Goal: Complete application form

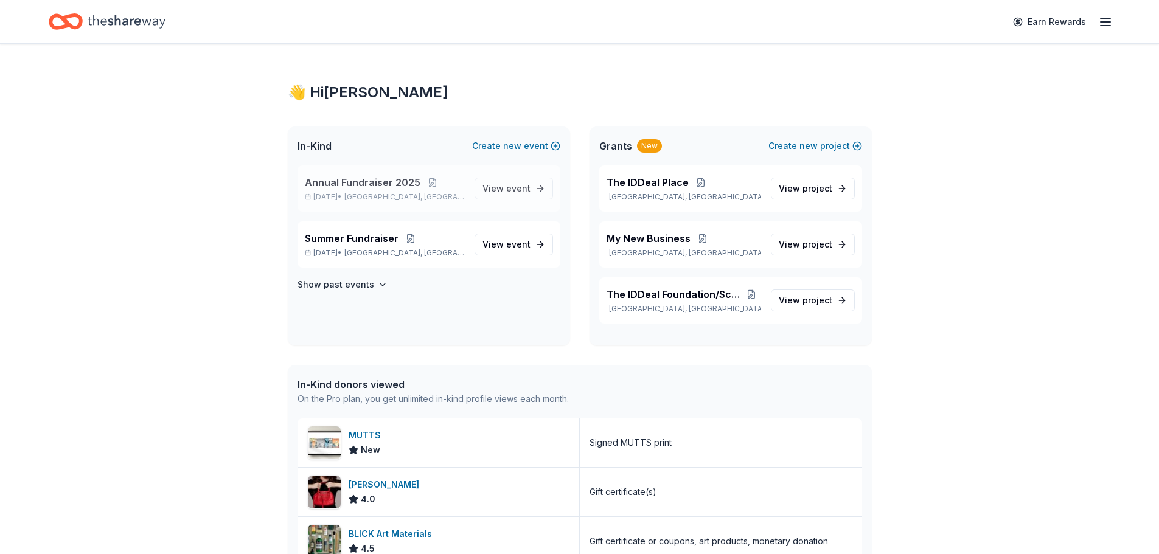
click at [416, 203] on div "Annual Fundraiser [DATE], 2025 • [GEOGRAPHIC_DATA], [GEOGRAPHIC_DATA] View event" at bounding box center [428, 188] width 263 height 46
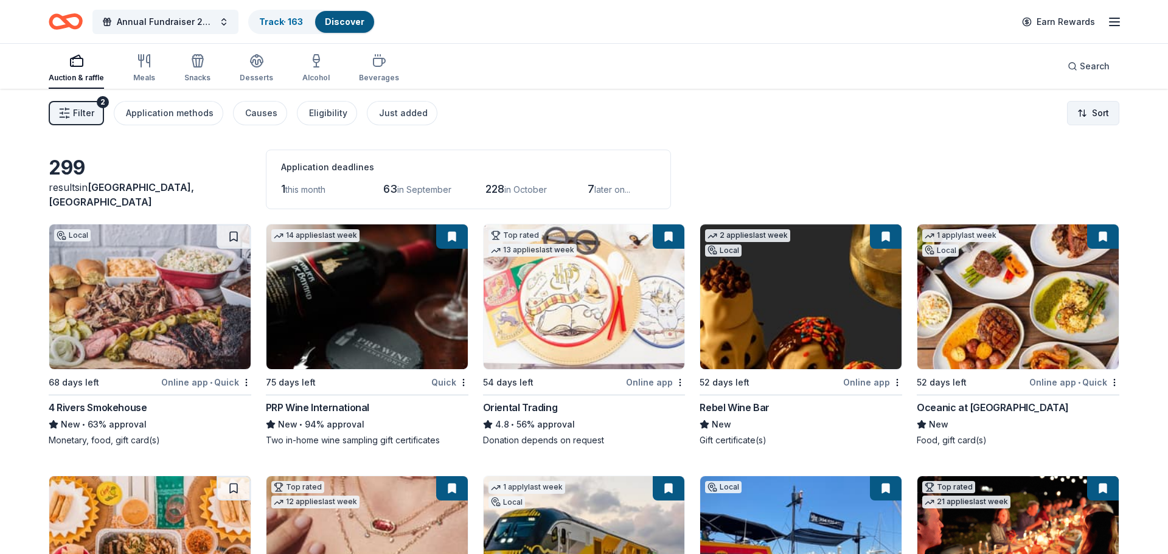
click at [1088, 111] on html "Annual Fundraiser 2025 Track · 163 Discover Earn Rewards Auction & raffle Meals…" at bounding box center [584, 277] width 1168 height 554
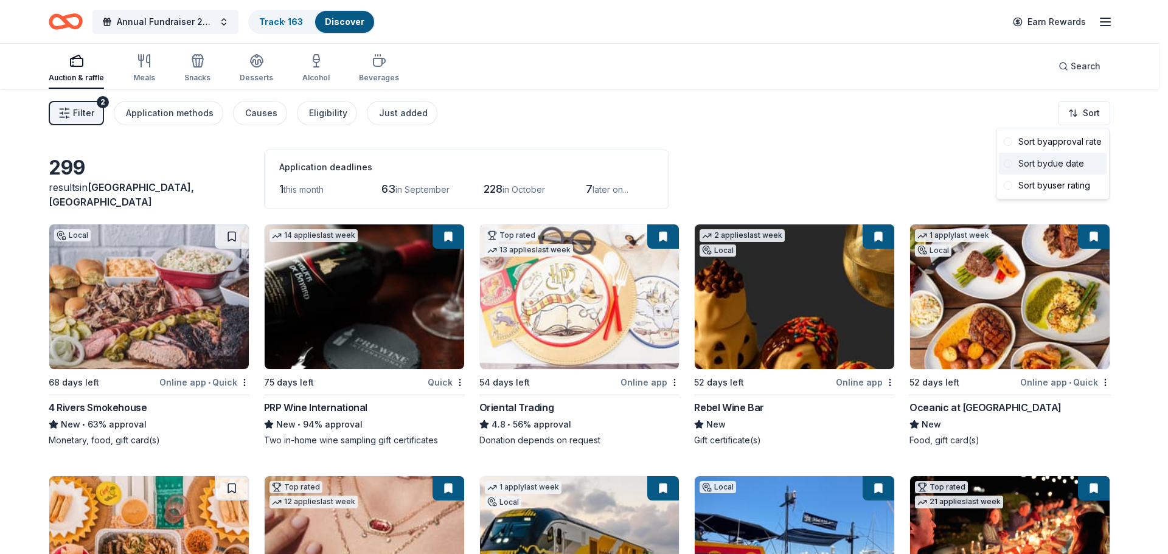
click at [1063, 162] on div "Sort by due date" at bounding box center [1053, 164] width 108 height 22
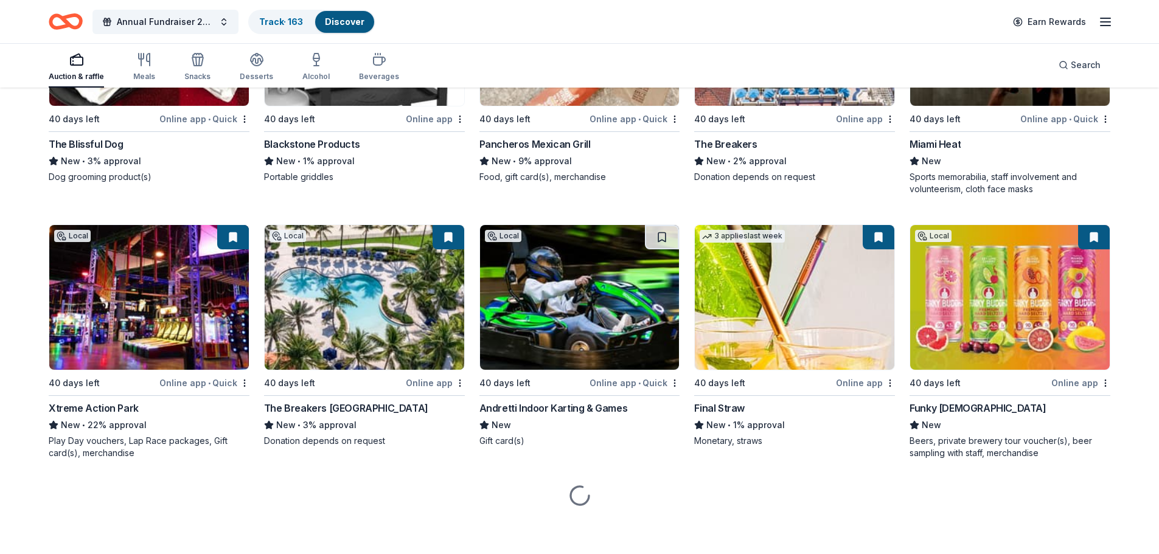
scroll to position [2881, 0]
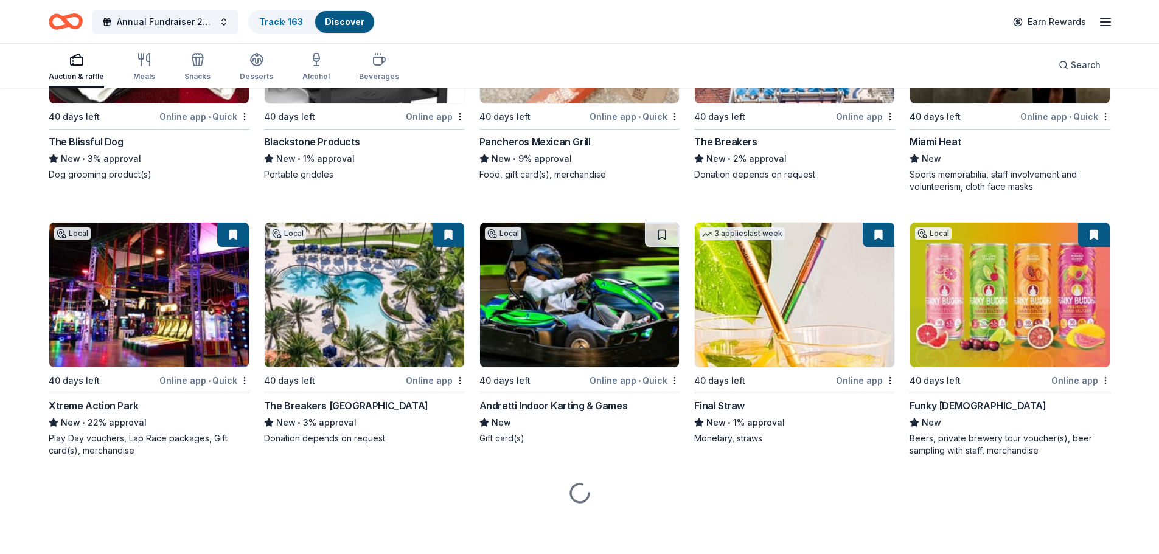
click at [1012, 333] on img at bounding box center [1010, 295] width 200 height 145
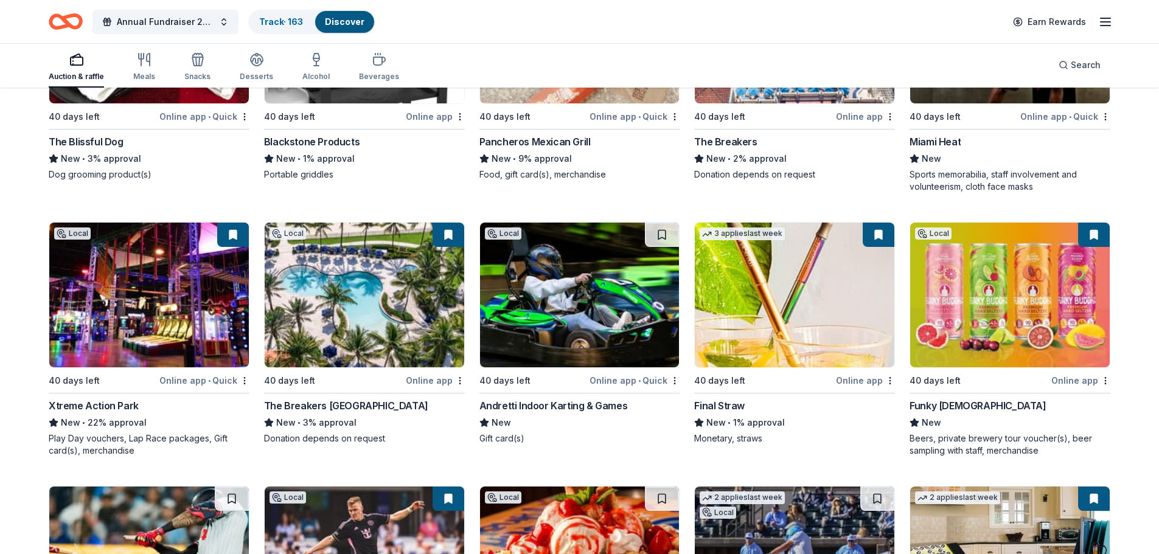
click at [783, 304] on img at bounding box center [795, 295] width 200 height 145
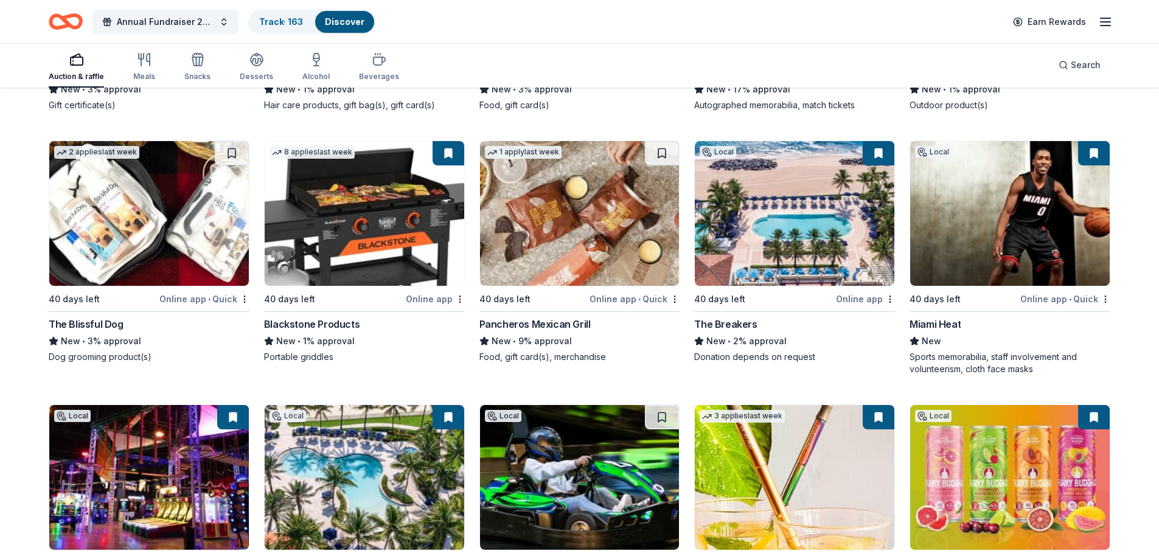
scroll to position [2577, 0]
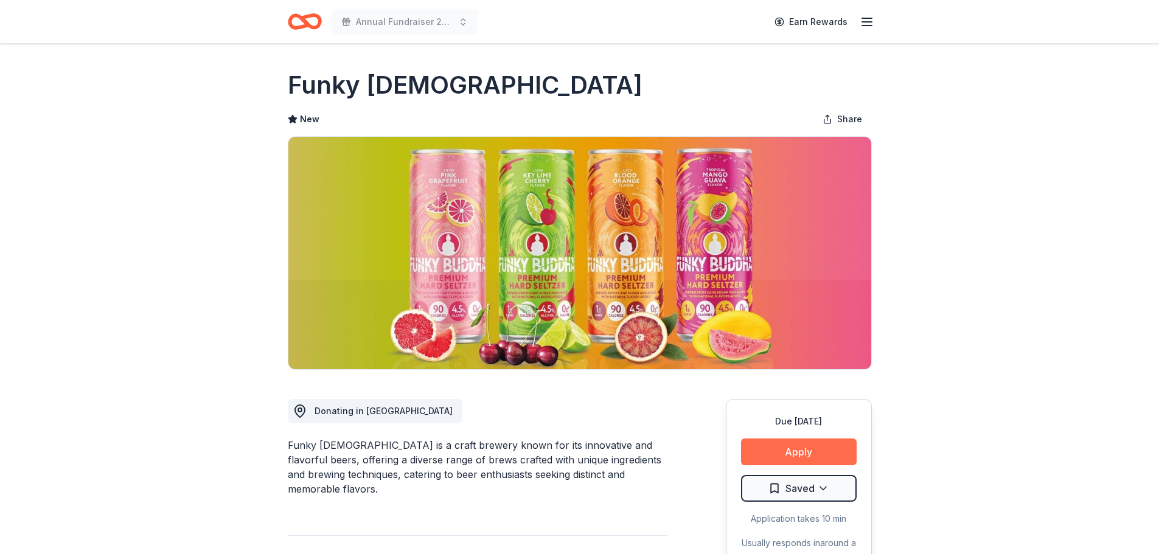
click at [819, 453] on button "Apply" at bounding box center [799, 452] width 116 height 27
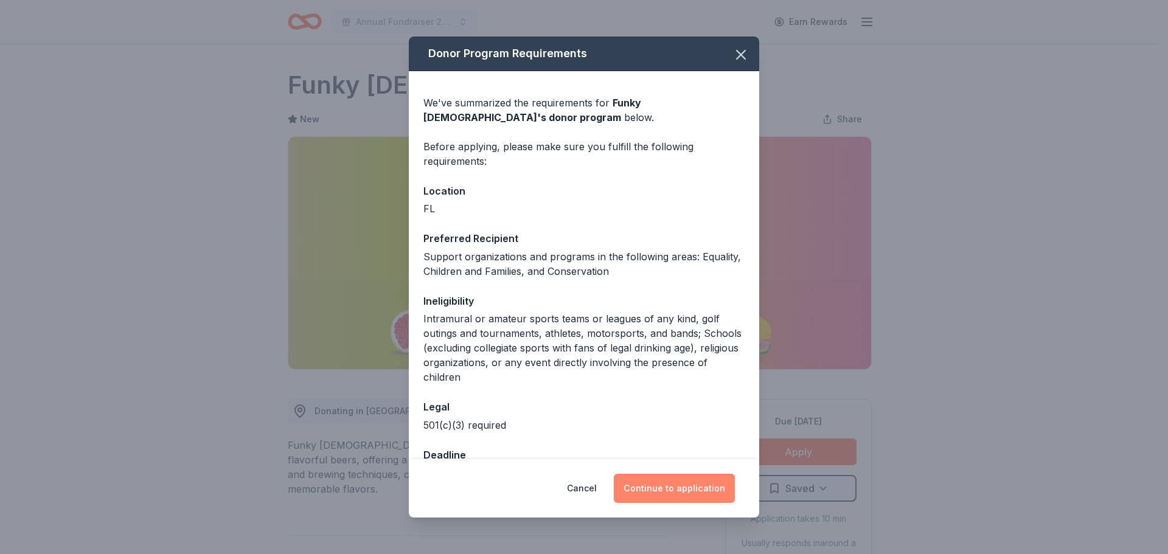
click at [636, 490] on button "Continue to application" at bounding box center [674, 488] width 121 height 29
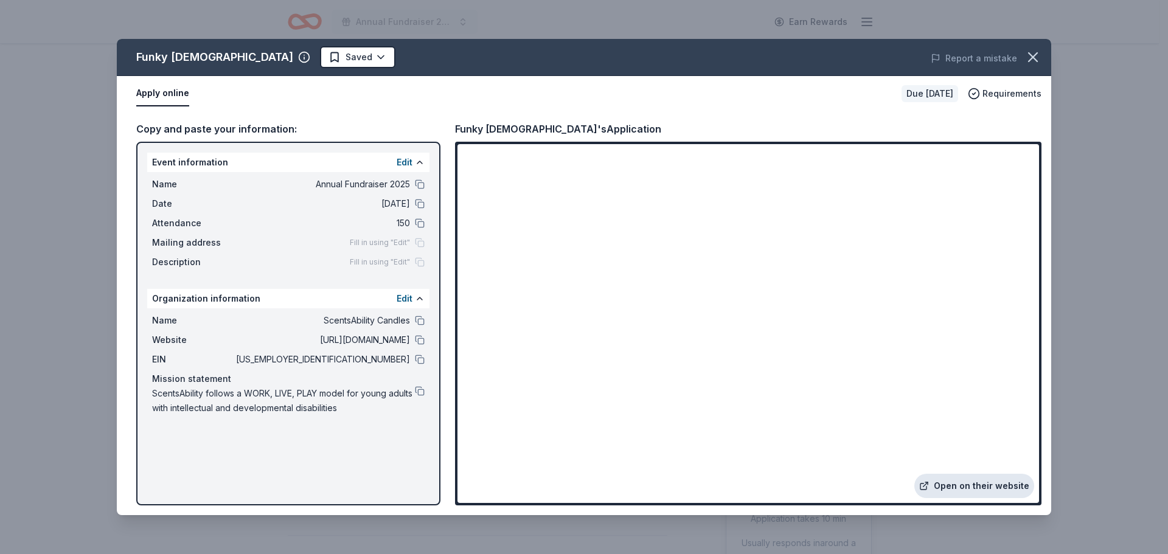
click at [977, 488] on link "Open on their website" at bounding box center [974, 486] width 120 height 24
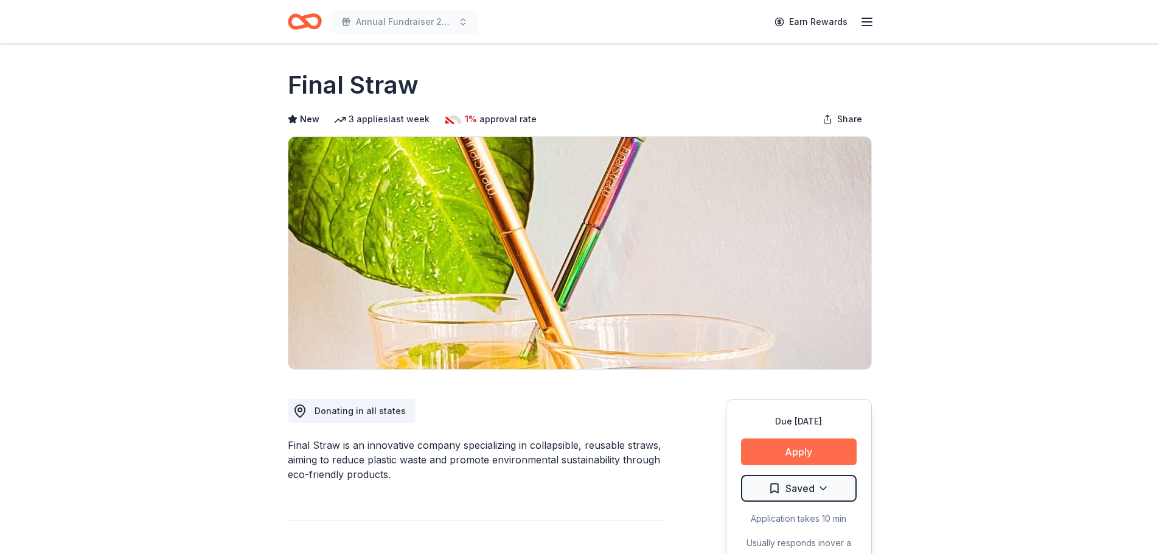
click at [788, 457] on button "Apply" at bounding box center [799, 452] width 116 height 27
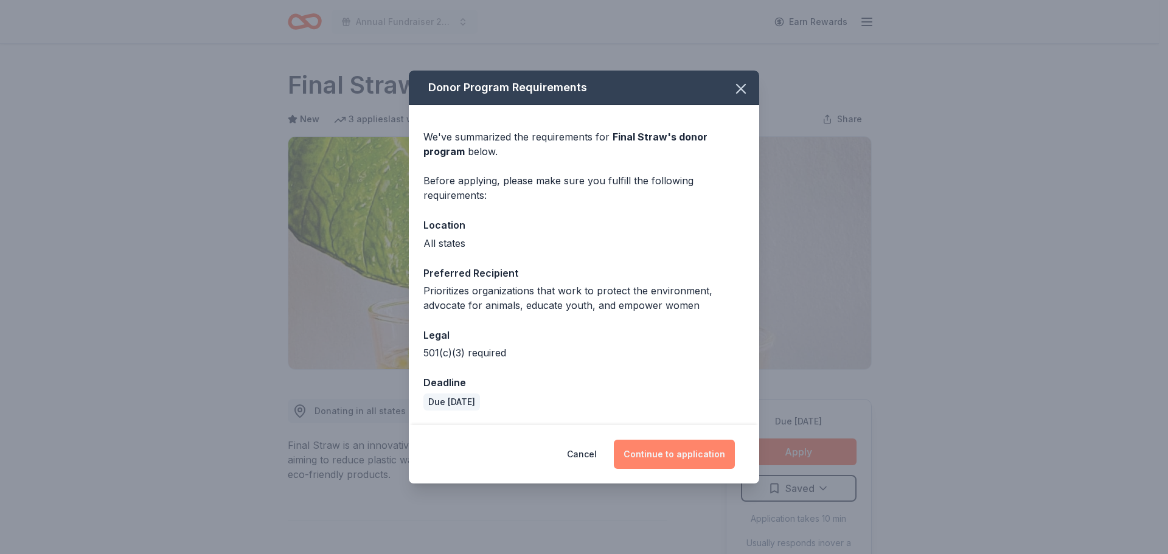
click at [699, 446] on button "Continue to application" at bounding box center [674, 454] width 121 height 29
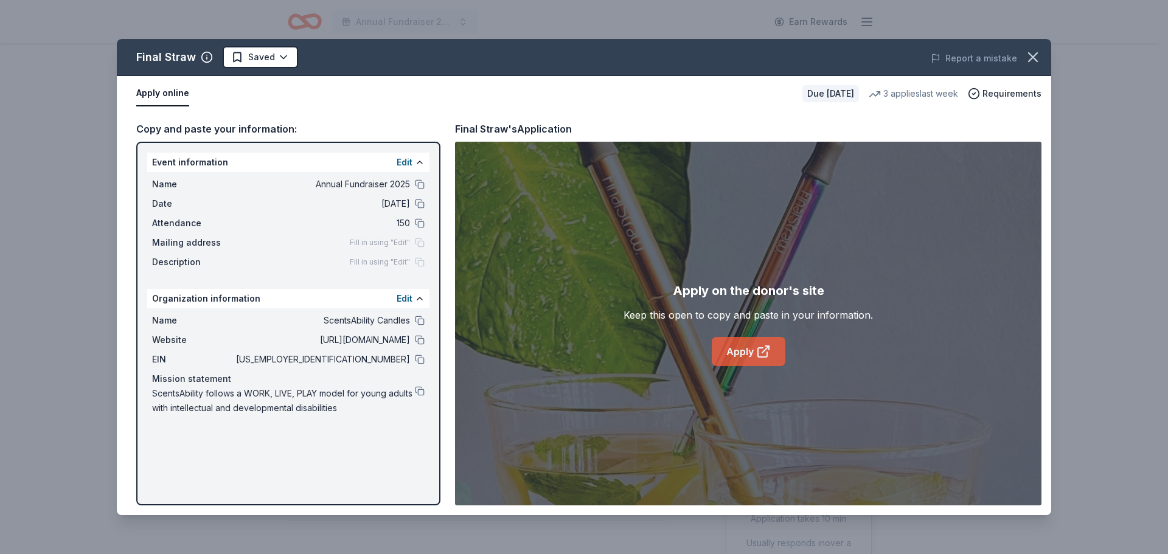
click at [735, 345] on link "Apply" at bounding box center [749, 351] width 74 height 29
click at [254, 55] on html "Annual Fundraiser 2025 Earn Rewards Due in 40 days Share Final Straw New 3 appl…" at bounding box center [584, 277] width 1168 height 554
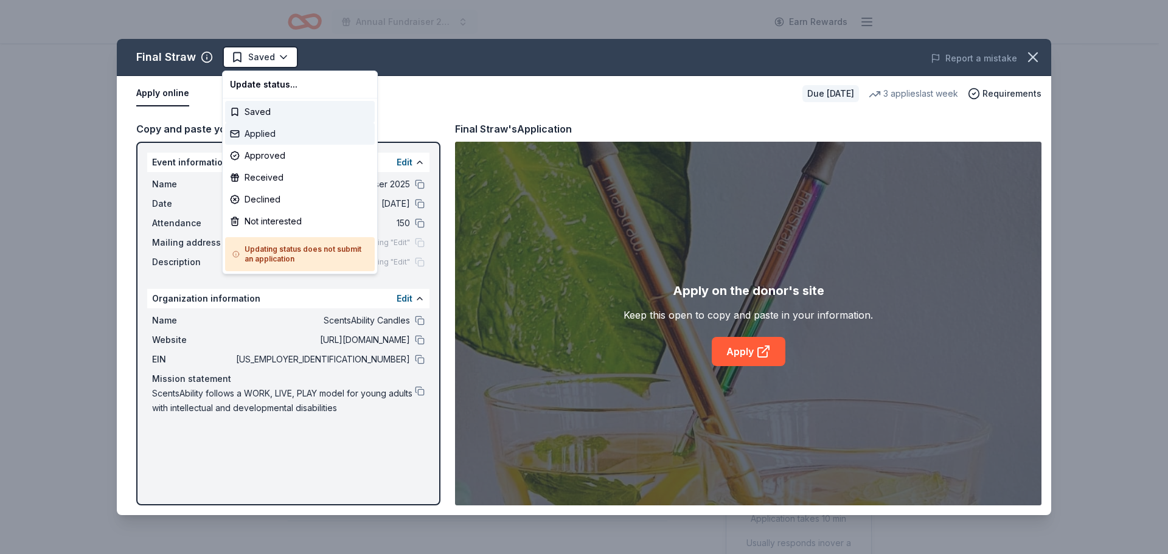
click at [258, 135] on div "Applied" at bounding box center [300, 134] width 150 height 22
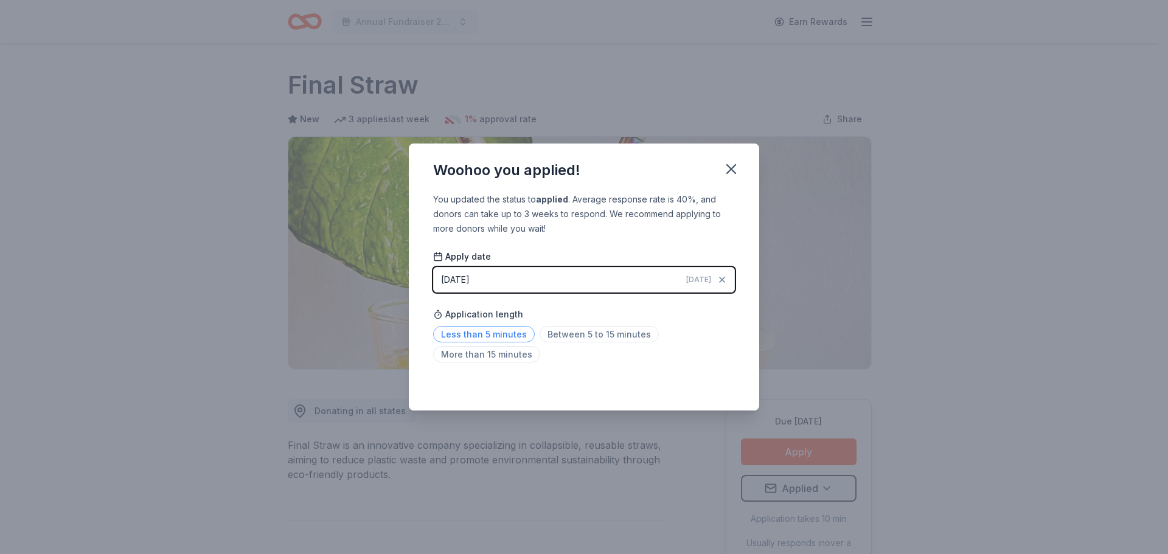
click at [485, 335] on span "Less than 5 minutes" at bounding box center [484, 334] width 102 height 16
click at [730, 165] on icon "button" at bounding box center [731, 169] width 17 height 17
